Goal: Transaction & Acquisition: Purchase product/service

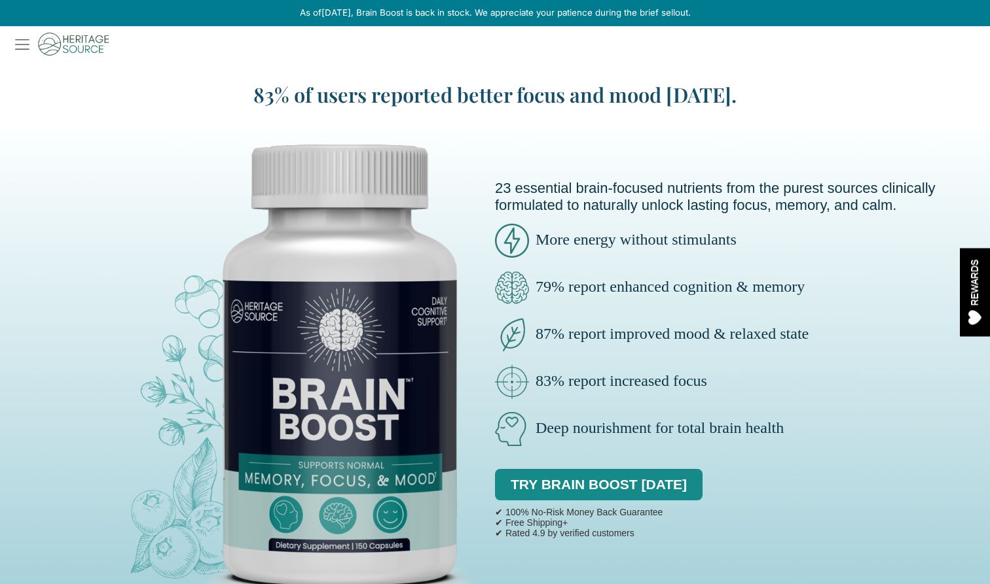
click at [24, 45] on img at bounding box center [58, 44] width 102 height 36
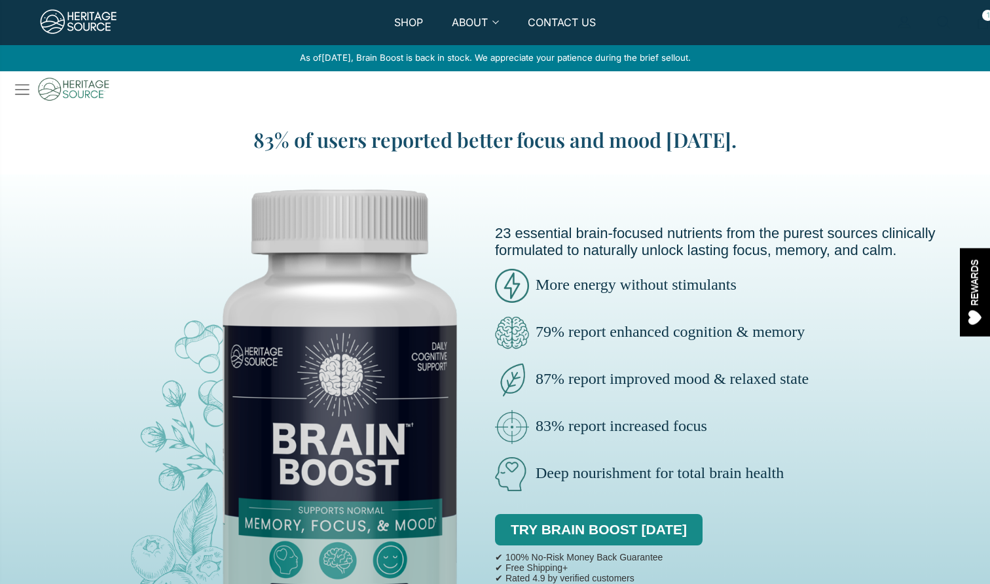
click at [935, 27] on ul "Sign in Register 1" at bounding box center [865, 30] width 247 height 30
click at [983, 18] on span "1" at bounding box center [987, 15] width 11 height 11
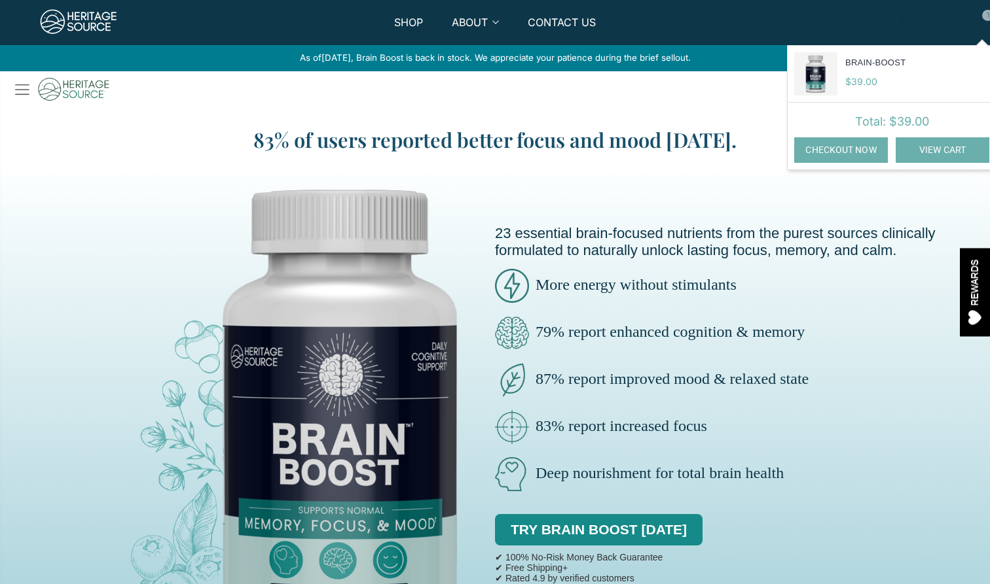
click at [906, 158] on link "View Cart" at bounding box center [942, 150] width 94 height 26
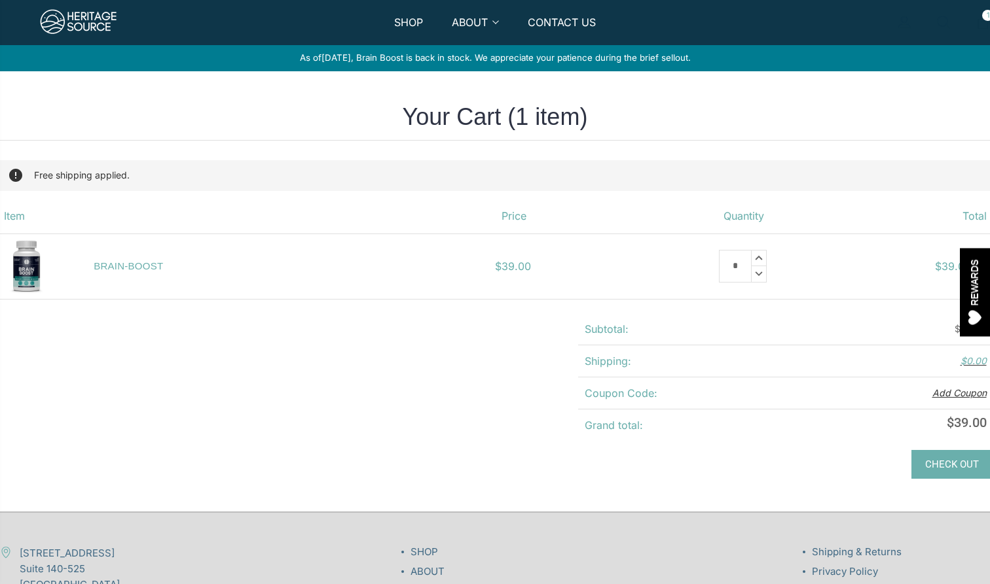
click at [732, 270] on input "*" at bounding box center [735, 266] width 33 height 33
type input "*"
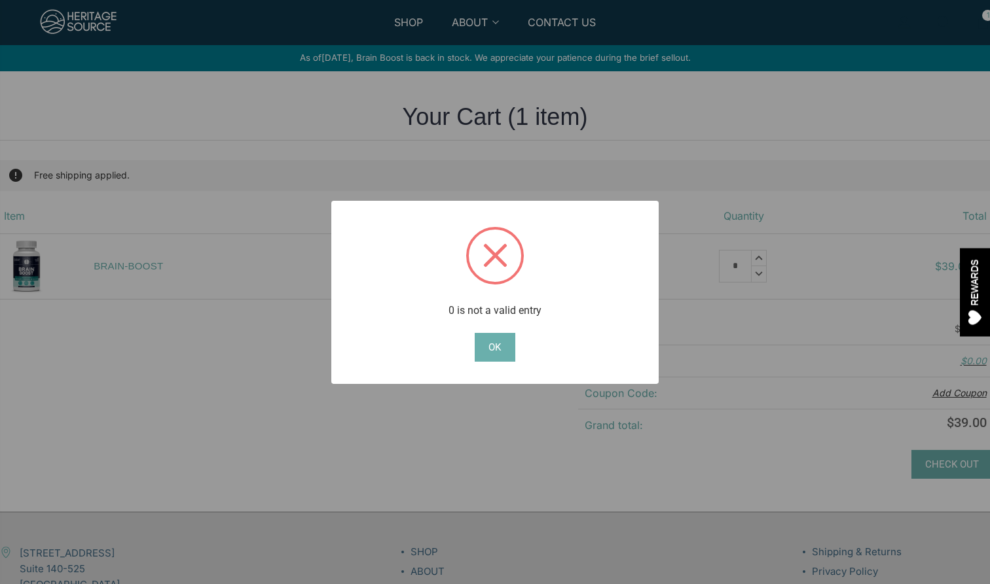
click at [495, 358] on button "OK" at bounding box center [495, 347] width 40 height 29
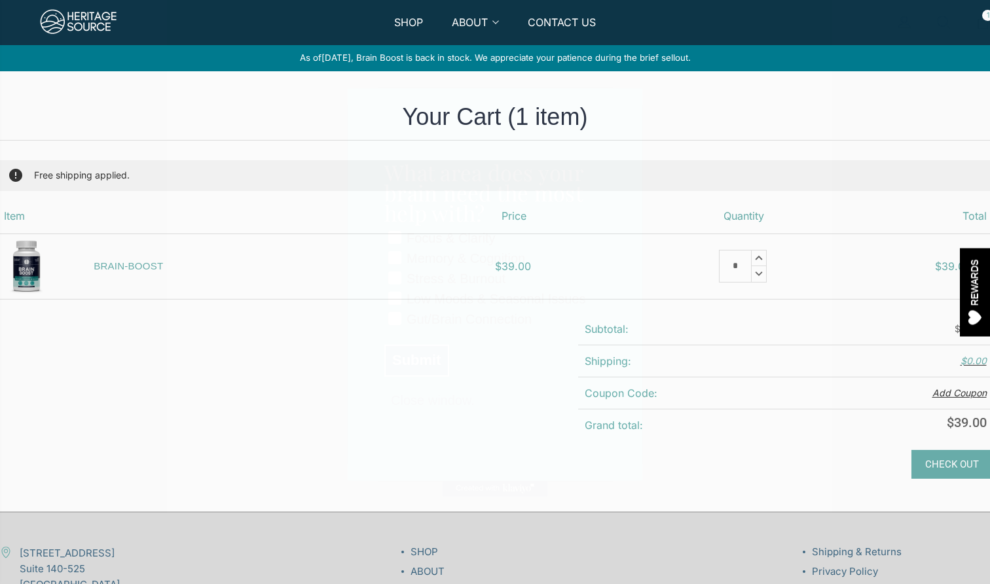
click at [432, 406] on button "Close window." at bounding box center [432, 400] width 97 height 12
click at [63, 15] on img at bounding box center [78, 22] width 79 height 31
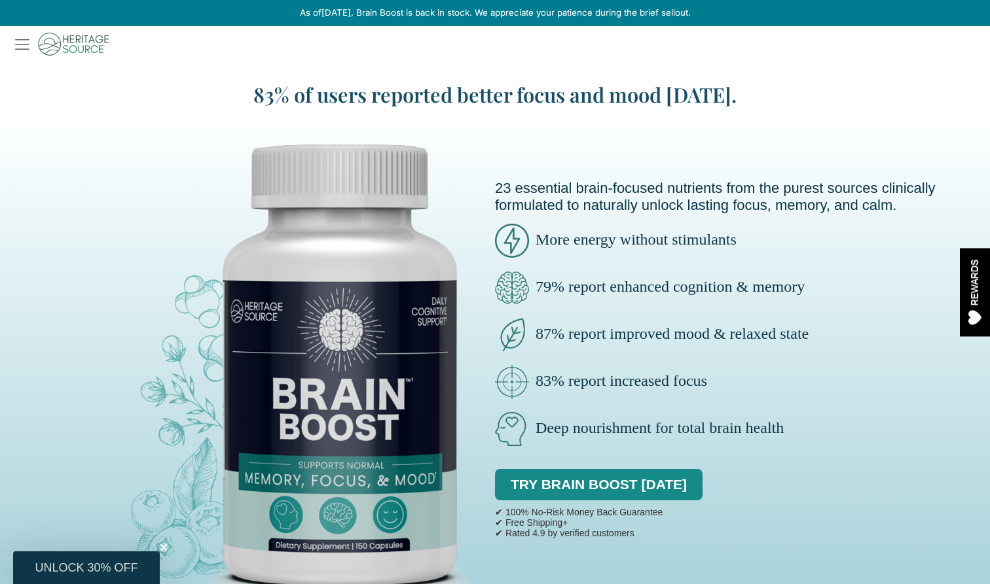
click at [21, 45] on img at bounding box center [58, 44] width 102 height 36
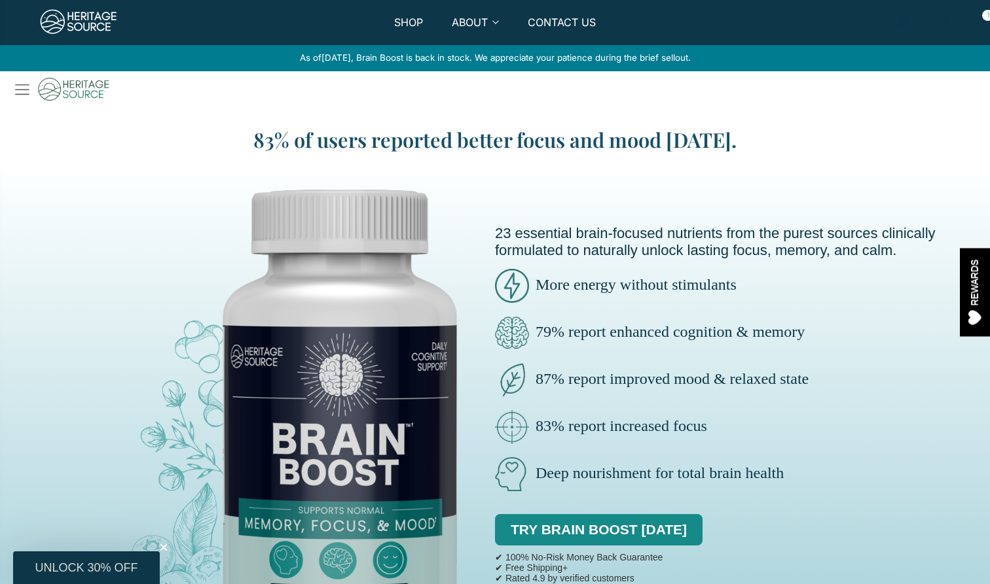
click at [23, 91] on img at bounding box center [58, 89] width 102 height 36
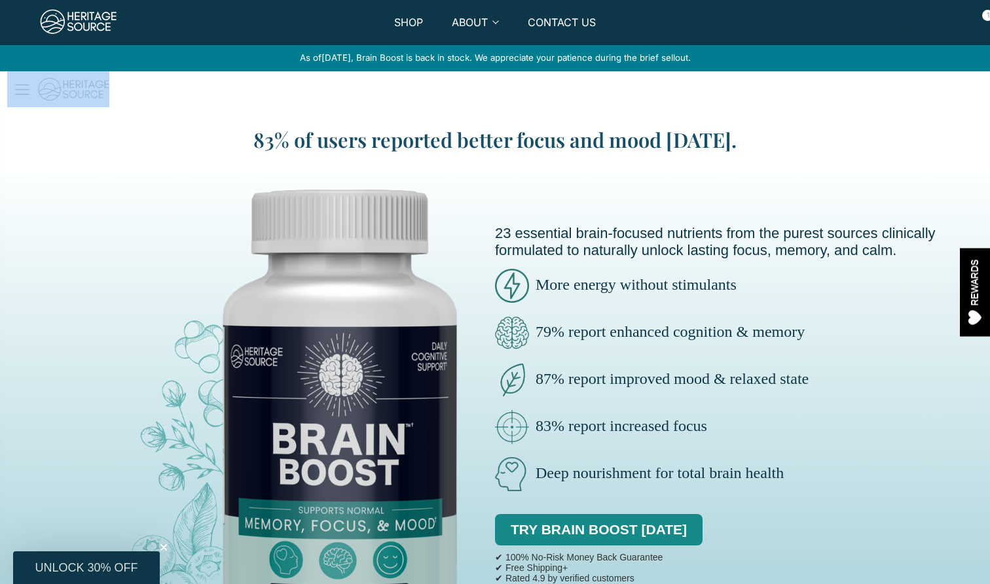
click at [23, 91] on img at bounding box center [58, 89] width 102 height 36
click at [439, 22] on ul "SHOP ABOUT About Heritage Source Affiliates & Creators Boost Your Friends - Rew…" at bounding box center [494, 30] width 495 height 30
click at [404, 22] on link "SHOP" at bounding box center [408, 30] width 29 height 30
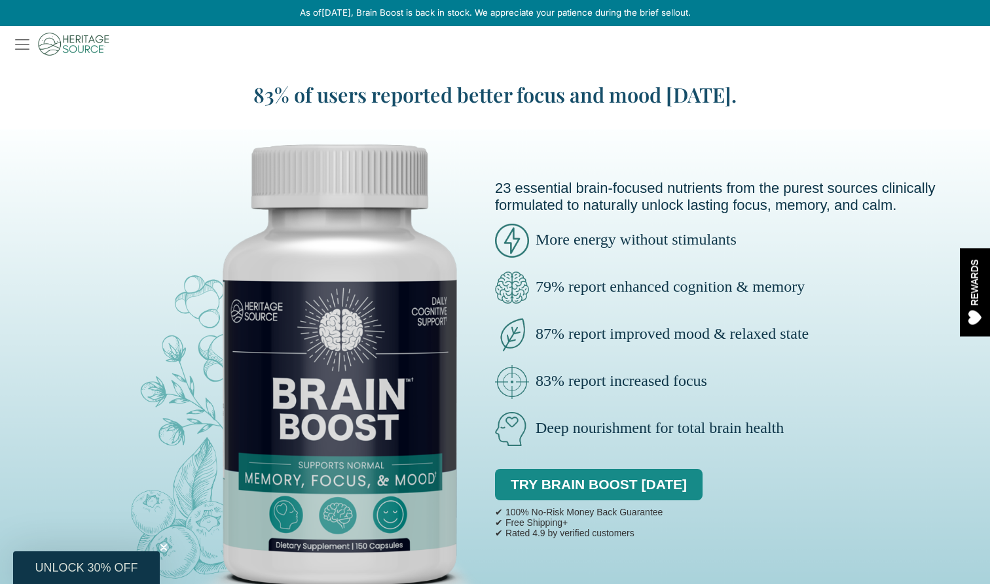
click at [989, 13] on div "As of [DATE] , Brain Boost is back in stock. We appreciate your patience during…" at bounding box center [495, 13] width 990 height 26
